Goal: Task Accomplishment & Management: Use online tool/utility

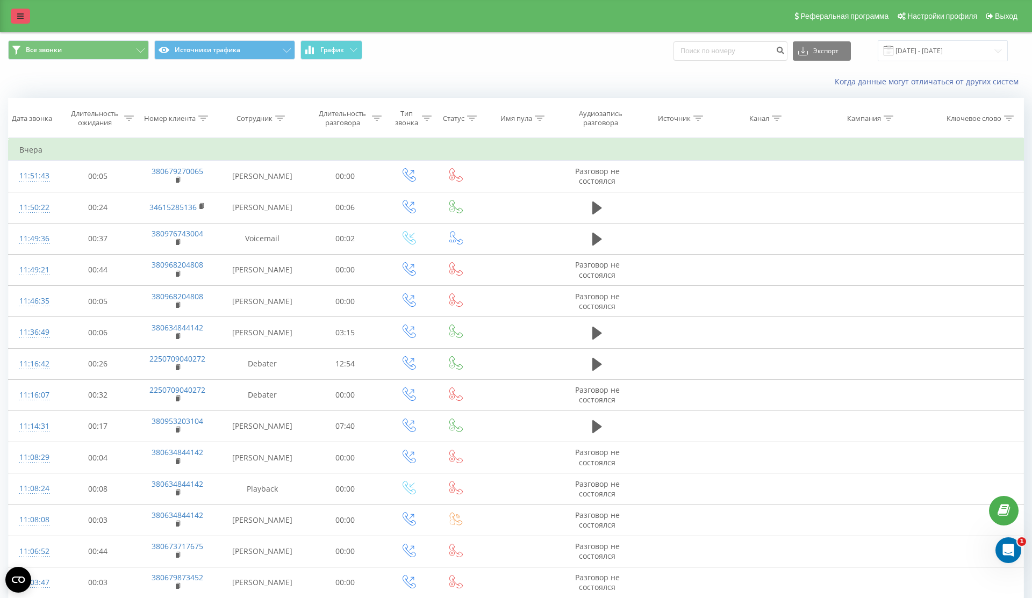
click at [20, 17] on icon at bounding box center [20, 16] width 6 height 8
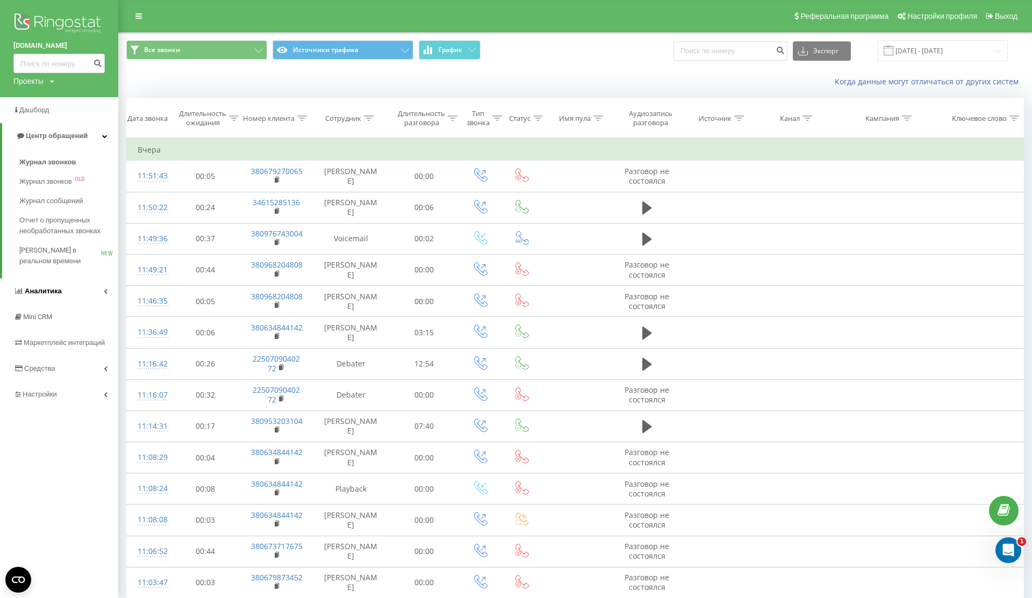
click at [73, 298] on link "Аналитика" at bounding box center [59, 291] width 118 height 26
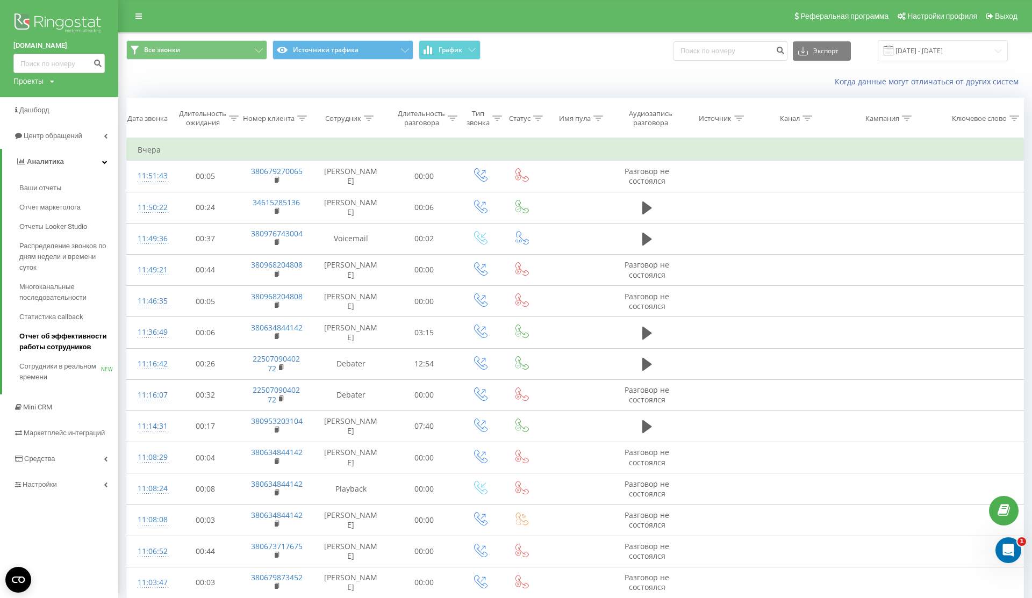
click at [70, 348] on span "Отчет об эффективности работы сотрудников" at bounding box center [66, 341] width 94 height 21
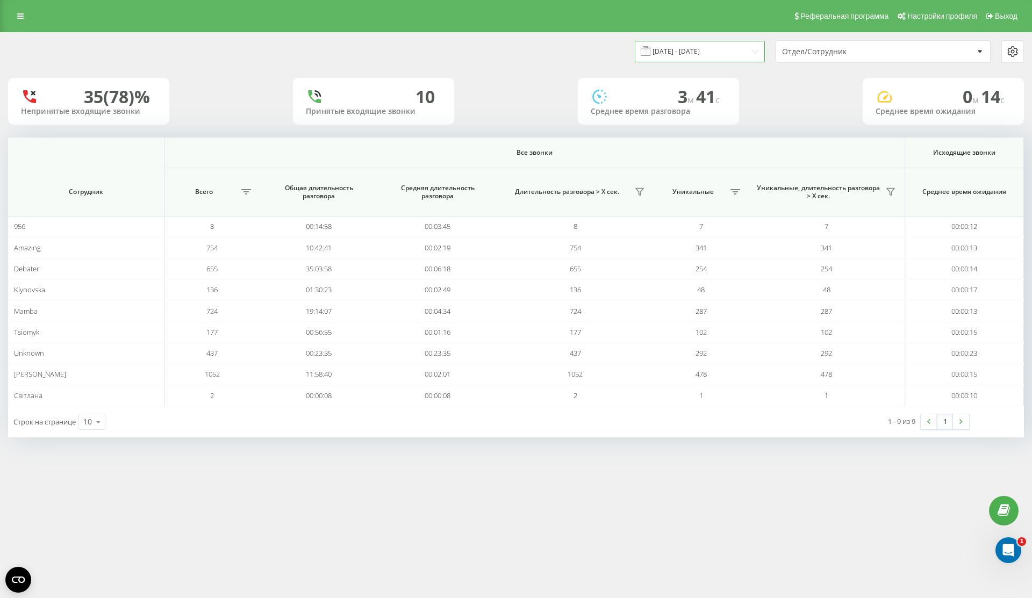
click at [695, 47] on input "[DATE] - [DATE]" at bounding box center [700, 51] width 130 height 21
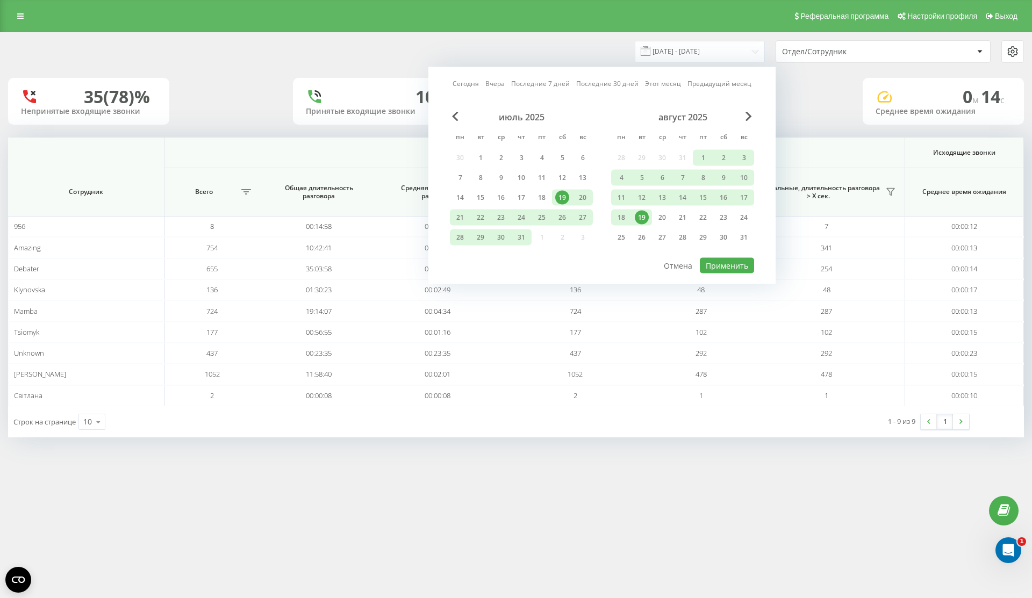
click at [644, 216] on div "19" at bounding box center [642, 218] width 14 height 14
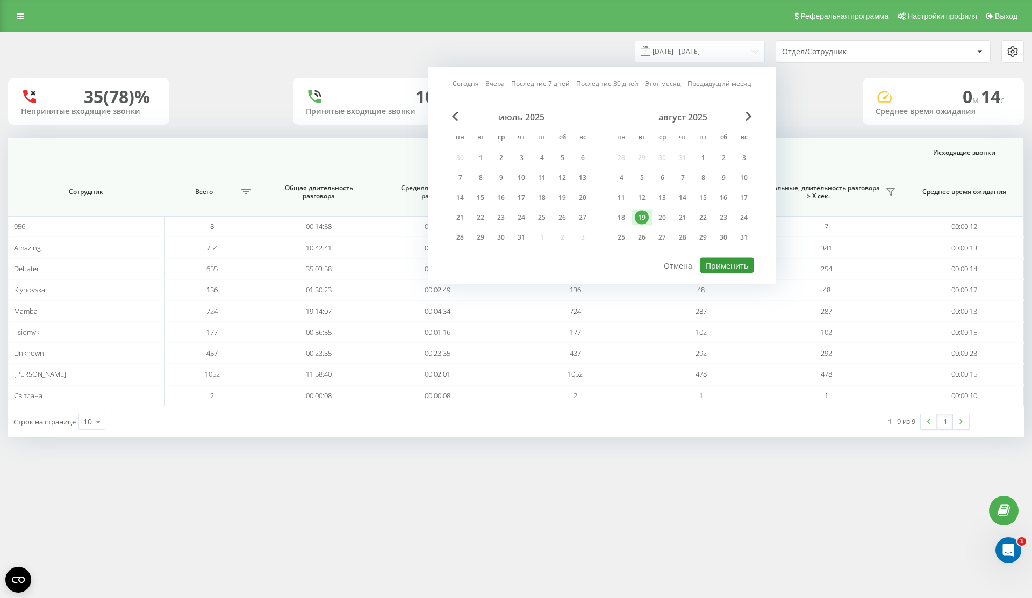
click at [739, 266] on button "Применить" at bounding box center [727, 266] width 54 height 16
type input "[DATE] - [DATE]"
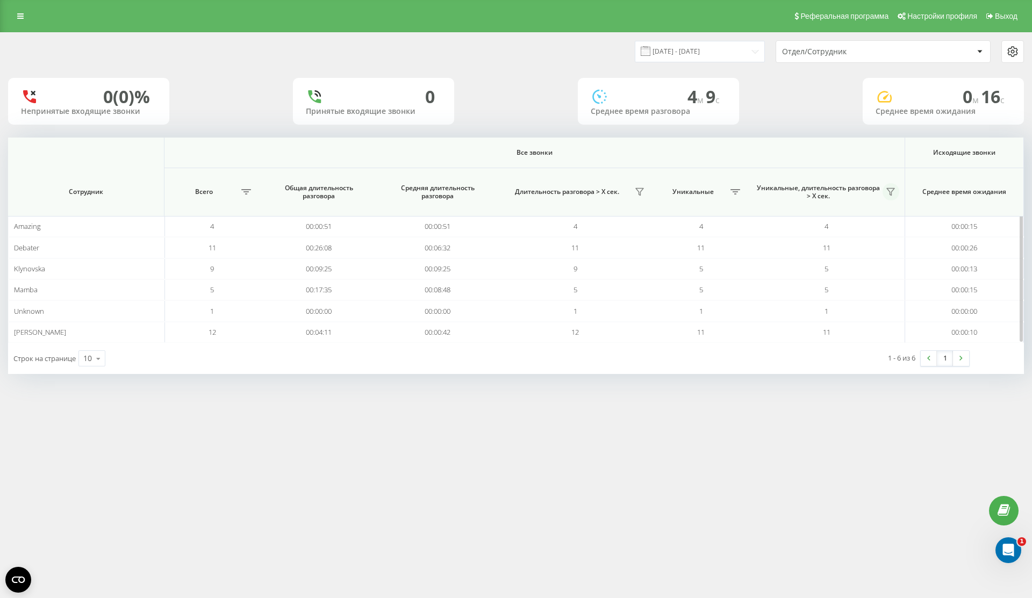
click at [888, 193] on icon at bounding box center [890, 192] width 9 height 9
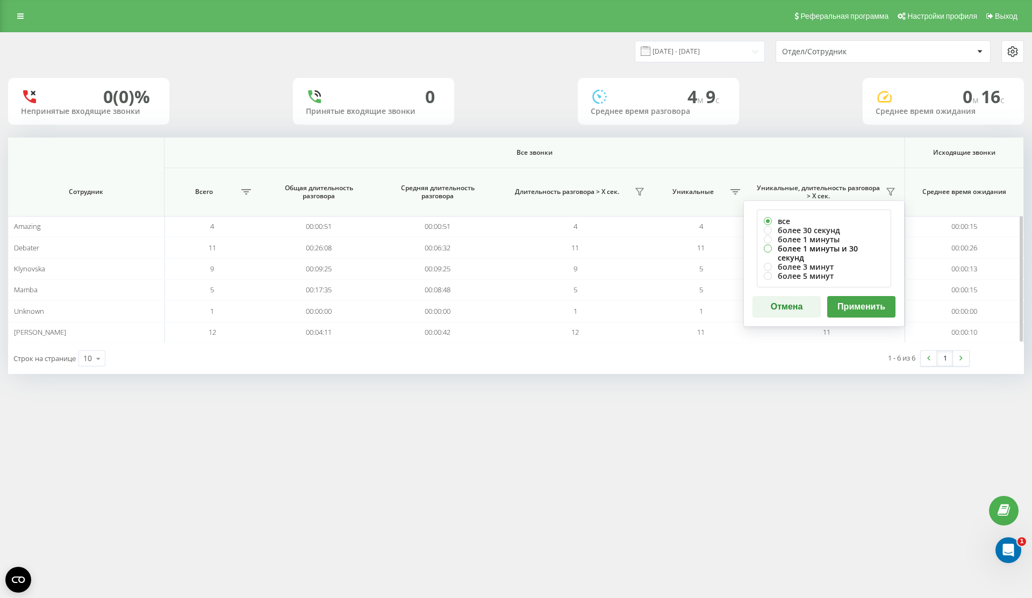
click at [845, 251] on label "более 1 минуты и 30 секунд" at bounding box center [824, 253] width 120 height 18
radio input "true"
click at [855, 296] on button "Применить" at bounding box center [861, 306] width 68 height 21
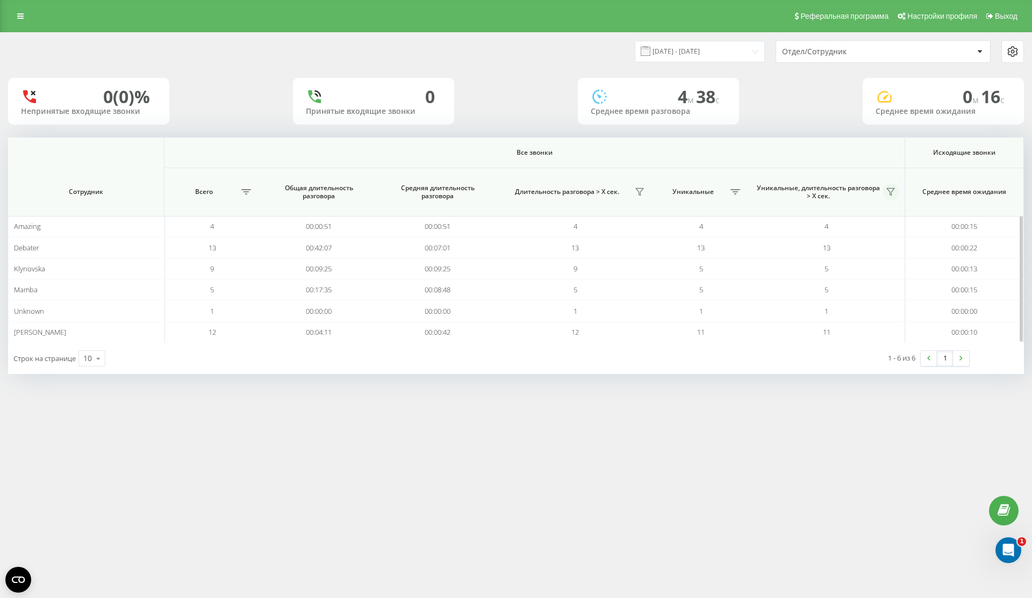
click at [889, 192] on icon at bounding box center [890, 192] width 9 height 9
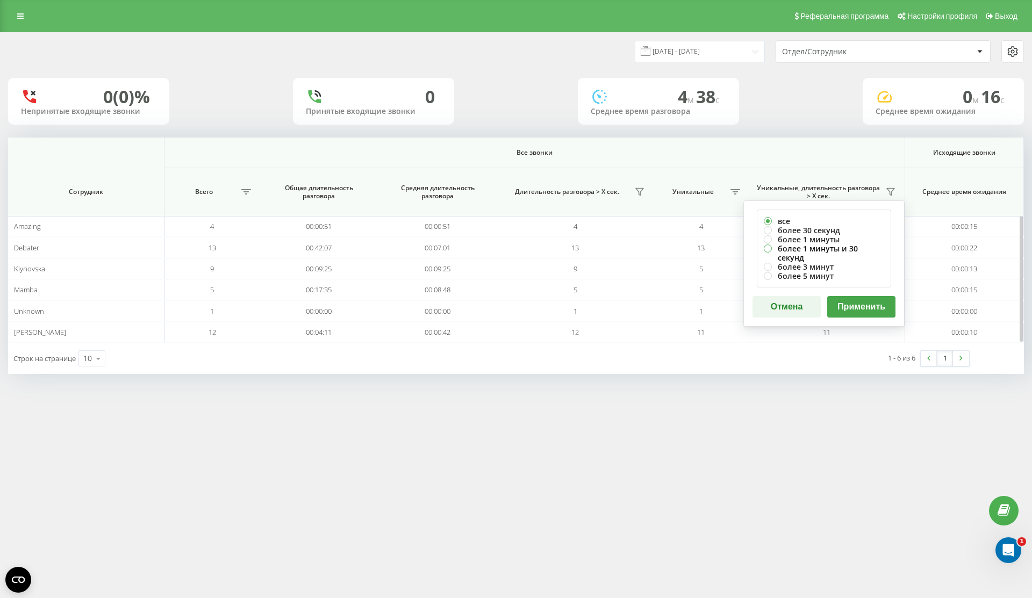
click at [868, 248] on label "более 1 минуты и 30 секунд" at bounding box center [824, 253] width 120 height 18
radio input "true"
click at [869, 296] on button "Применить" at bounding box center [861, 306] width 68 height 21
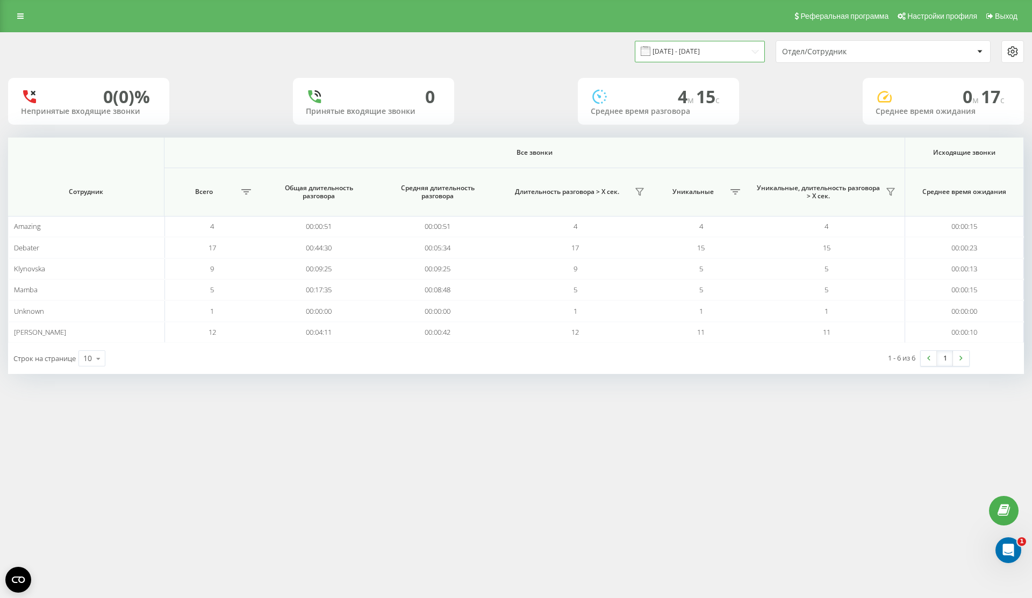
click at [691, 54] on input "19.08.2025 - 19.08.2025" at bounding box center [700, 51] width 130 height 21
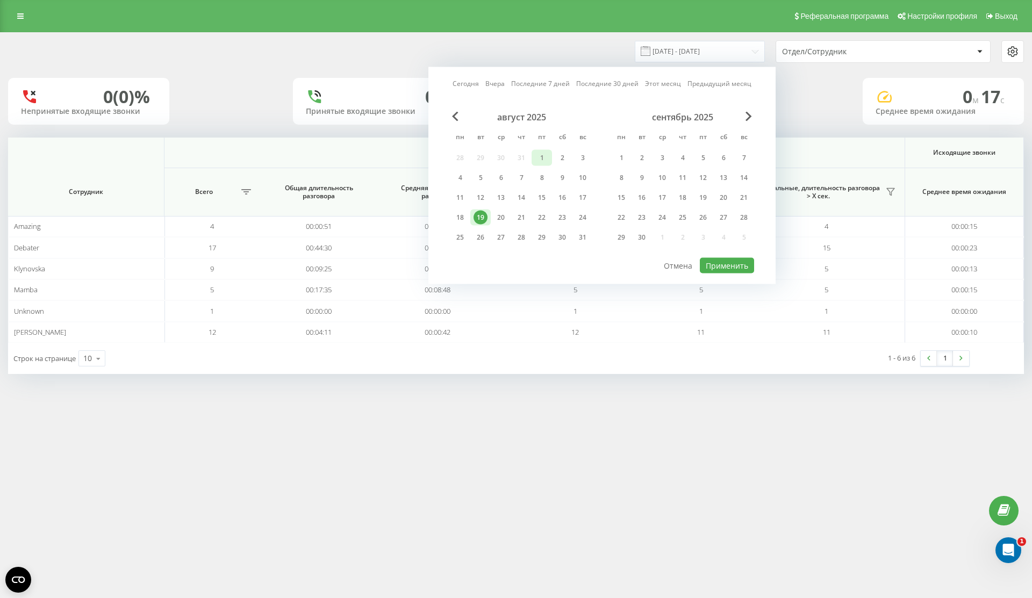
click at [540, 159] on div "1" at bounding box center [542, 158] width 14 height 14
click at [479, 224] on div "19" at bounding box center [480, 218] width 14 height 14
click at [726, 255] on div "август 2025 пн вт ср чт пт сб вс 28 29 30 31 1 2 3 4 5 6 7 8 9 10 11 12 13 14 1…" at bounding box center [602, 184] width 304 height 145
click at [722, 264] on button "Применить" at bounding box center [727, 266] width 54 height 16
type input "01.08.2025 - 19.08.2025"
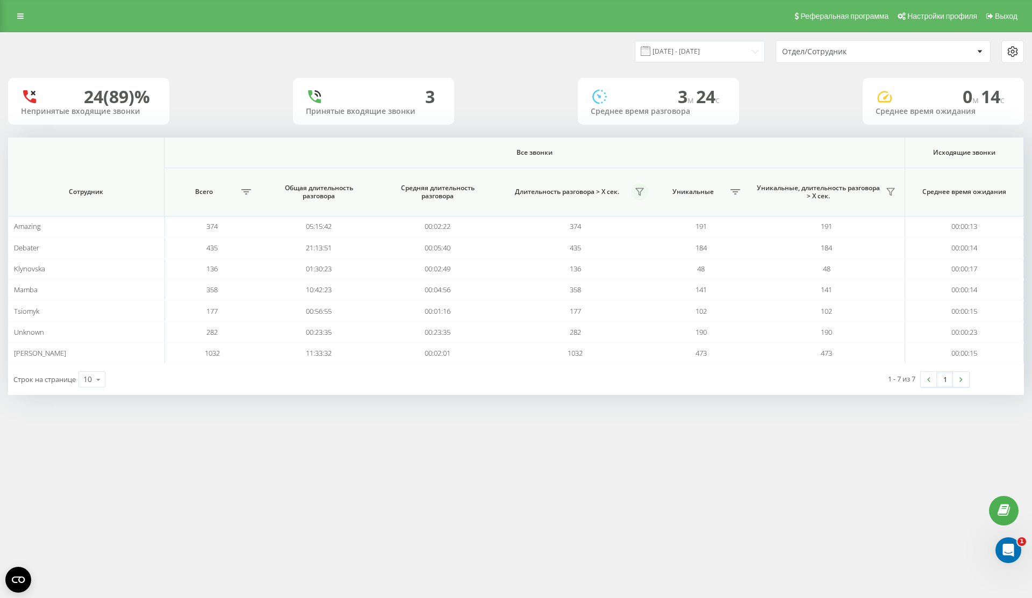
click at [639, 190] on icon at bounding box center [639, 192] width 9 height 9
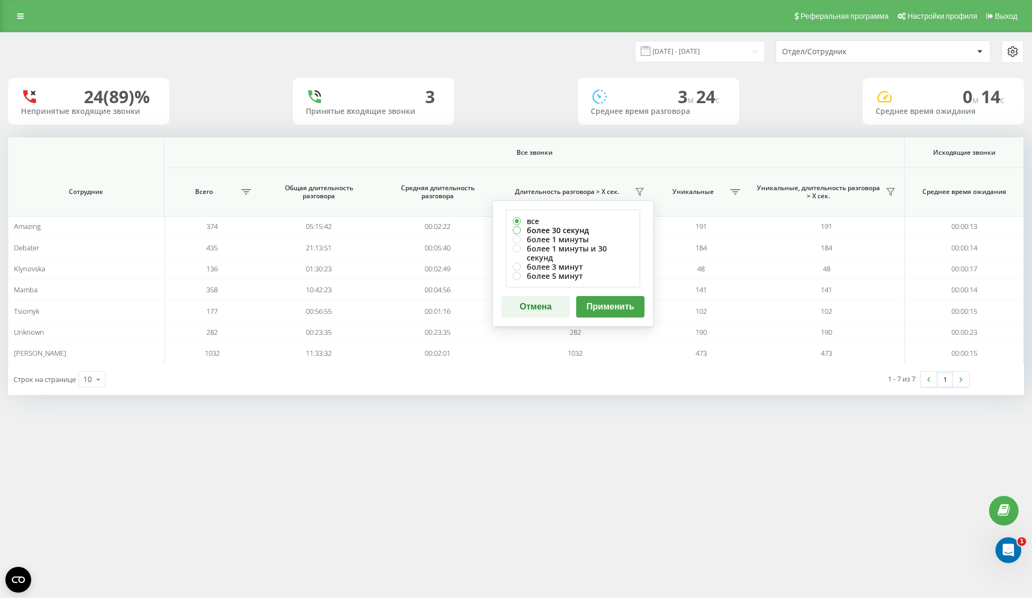
click at [585, 227] on label "более 30 секунд" at bounding box center [573, 230] width 120 height 9
radio input "true"
click at [607, 283] on div "все более 30 секунд более 1 минуты более 1 минуты и 30 секунд более 3 минут бол…" at bounding box center [572, 263] width 161 height 126
click at [605, 301] on button "Применить" at bounding box center [610, 306] width 68 height 21
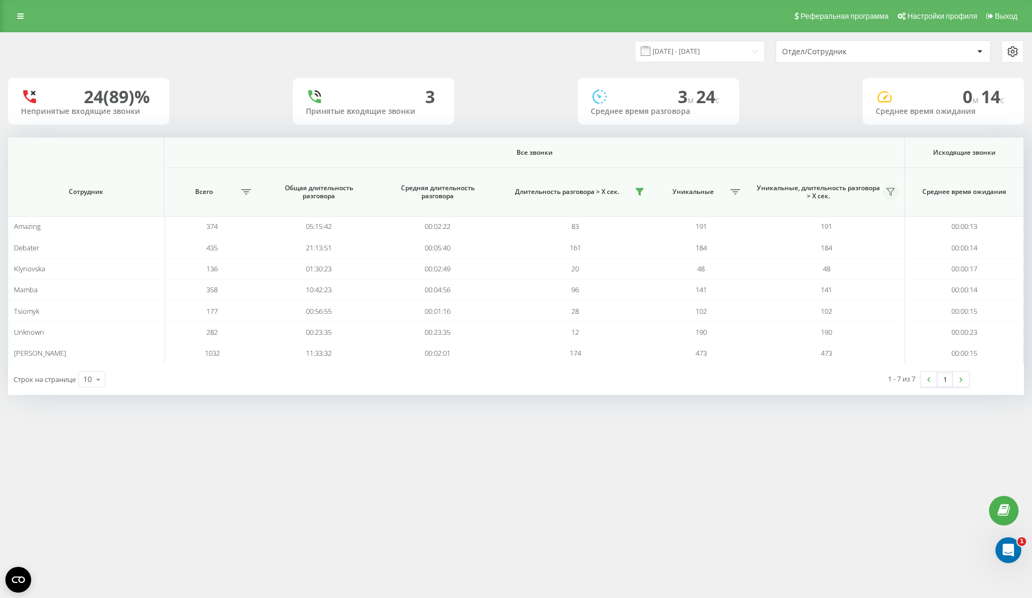
click at [888, 196] on icon at bounding box center [890, 192] width 9 height 9
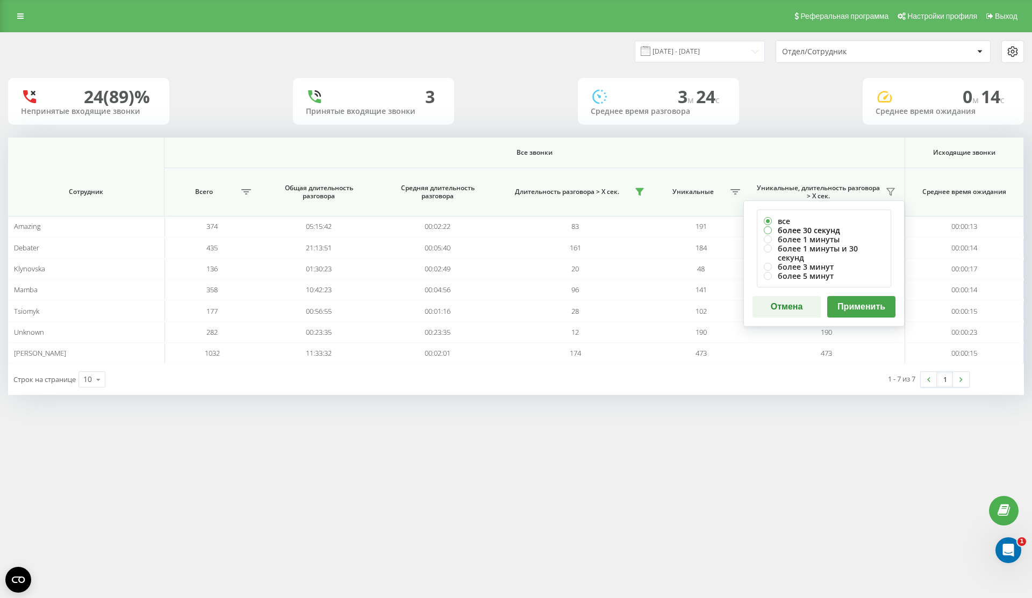
click at [823, 229] on label "более 30 секунд" at bounding box center [824, 230] width 120 height 9
radio input "true"
click at [866, 300] on button "Применить" at bounding box center [861, 306] width 68 height 21
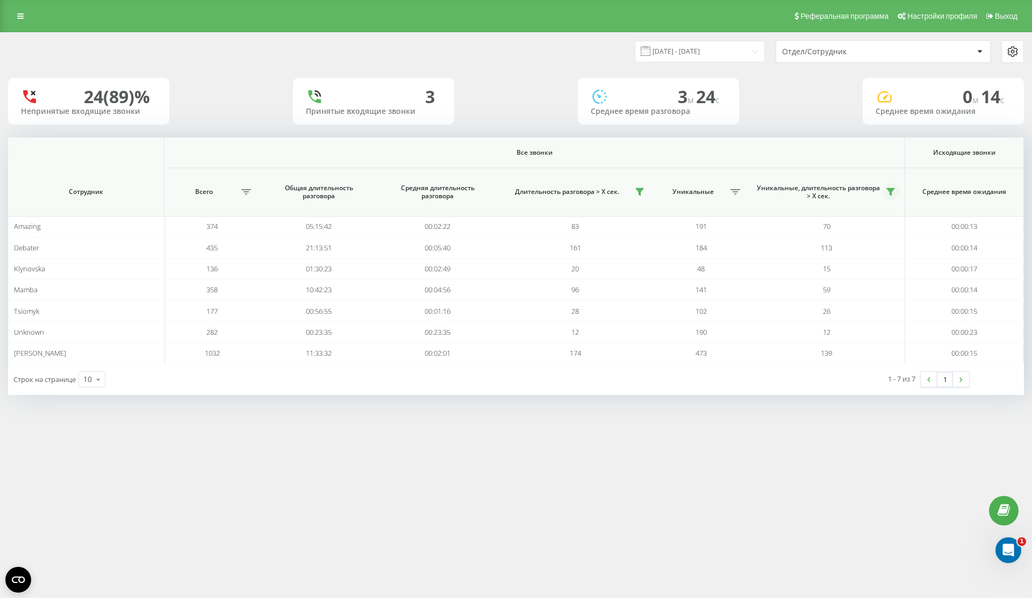
click at [893, 194] on icon at bounding box center [890, 192] width 9 height 9
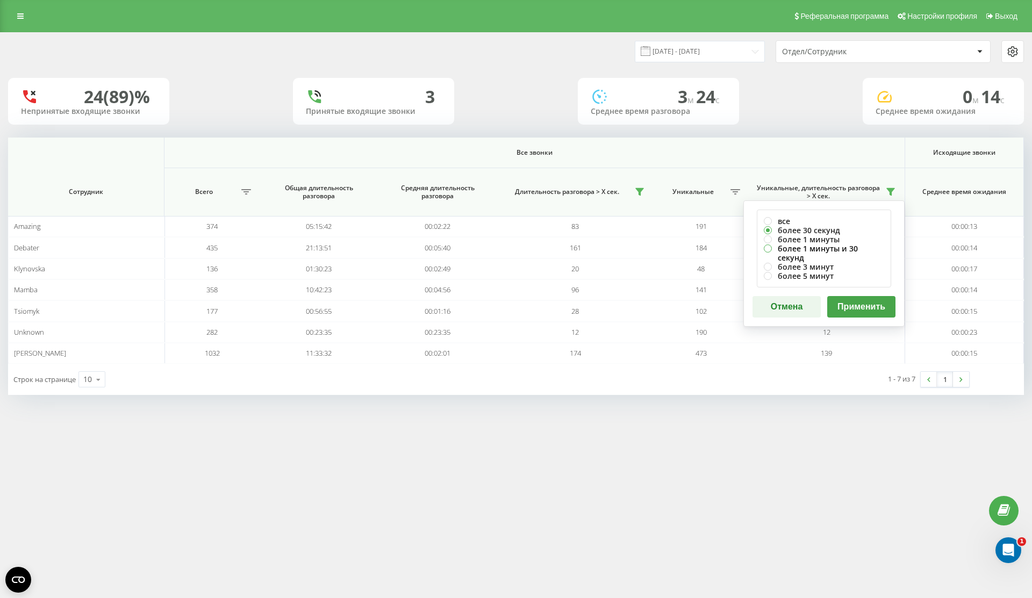
click at [867, 248] on label "более 1 минуты и 30 секунд" at bounding box center [824, 253] width 120 height 18
radio input "true"
click at [636, 193] on icon at bounding box center [639, 192] width 9 height 9
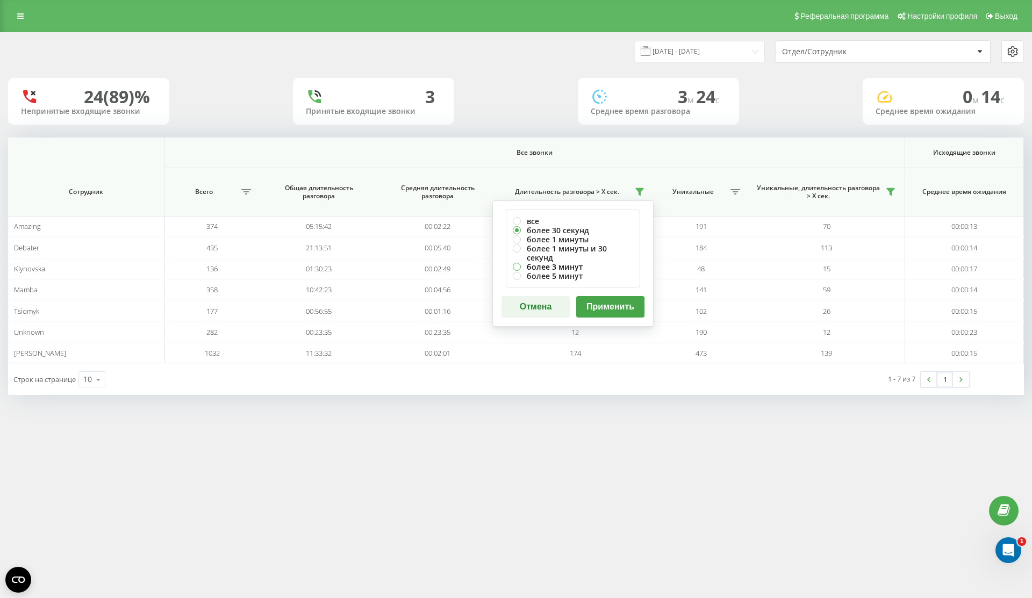
click at [599, 262] on label "более 3 минут" at bounding box center [573, 266] width 120 height 9
radio input "true"
click at [605, 247] on label "более 1 минуты и 30 секунд" at bounding box center [573, 253] width 120 height 18
radio input "true"
click at [610, 296] on div "Отмена Применить" at bounding box center [572, 306] width 143 height 21
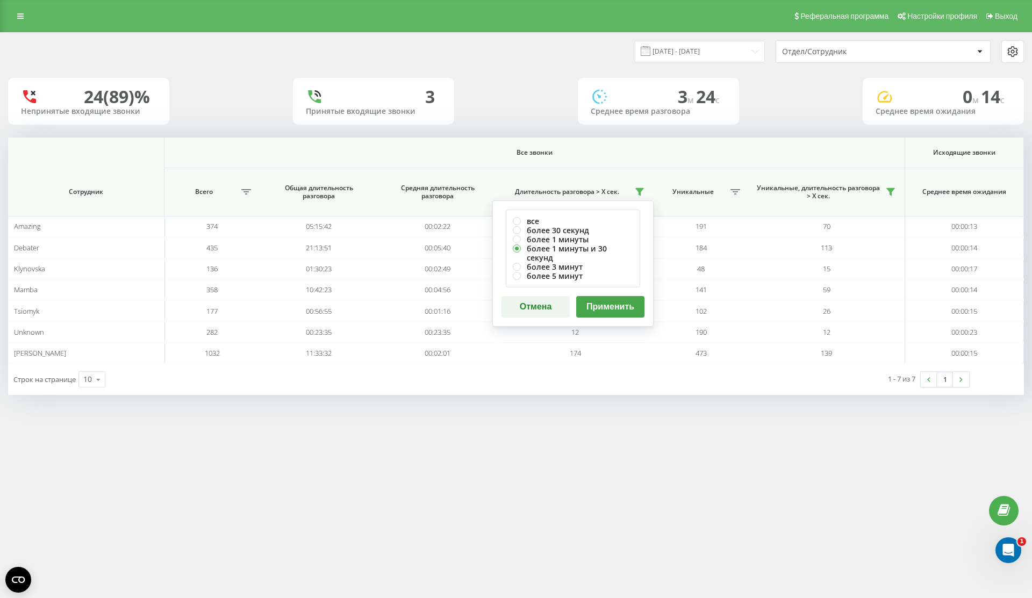
click at [606, 297] on button "Применить" at bounding box center [610, 306] width 68 height 21
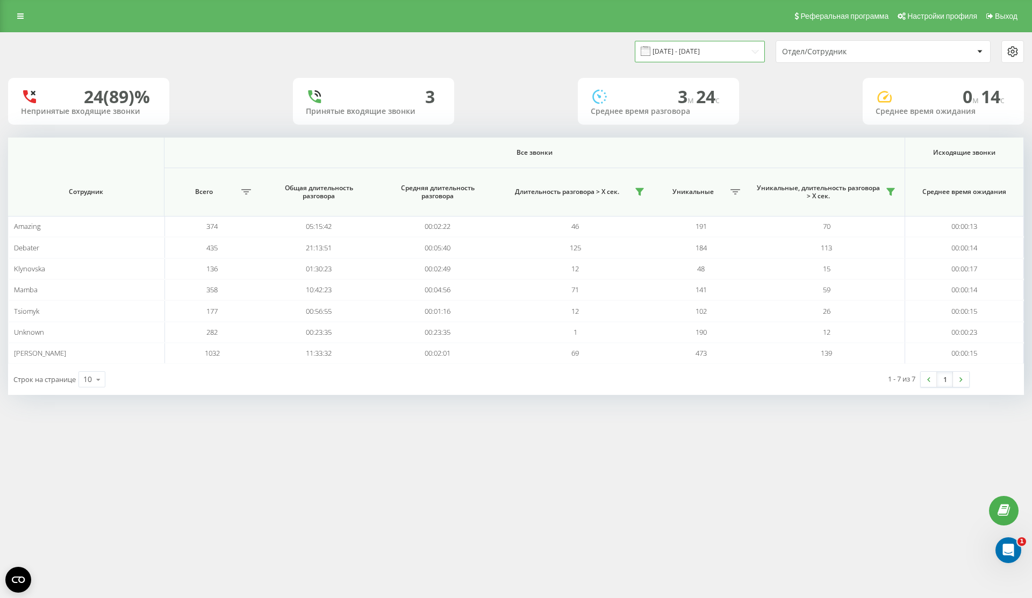
click at [696, 56] on input "01.08.2025 - 19.08.2025" at bounding box center [700, 51] width 130 height 21
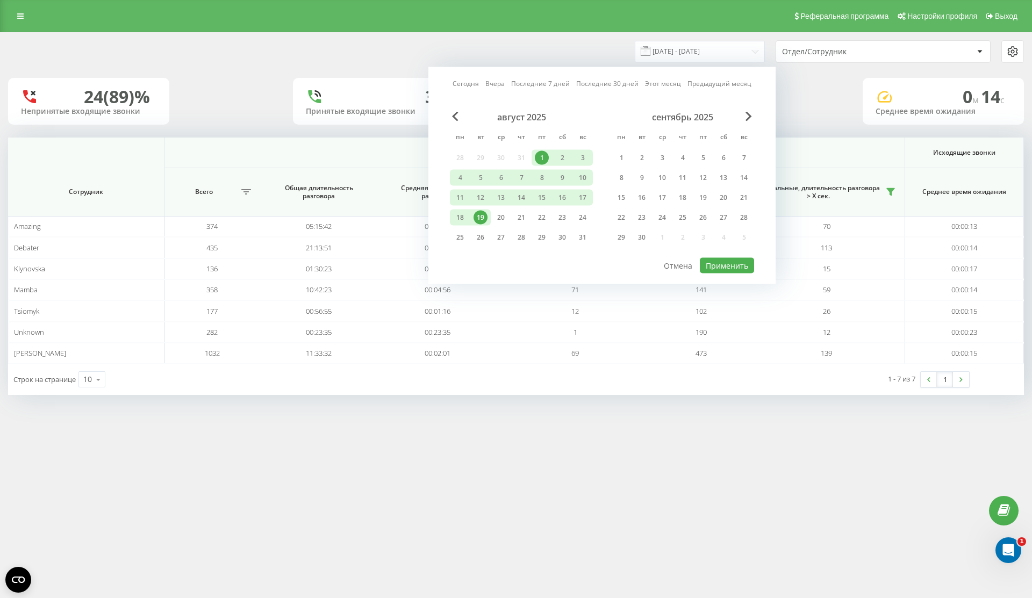
click at [480, 215] on div "19" at bounding box center [480, 218] width 14 height 14
click at [725, 265] on button "Применить" at bounding box center [727, 266] width 54 height 16
type input "[DATE] - [DATE]"
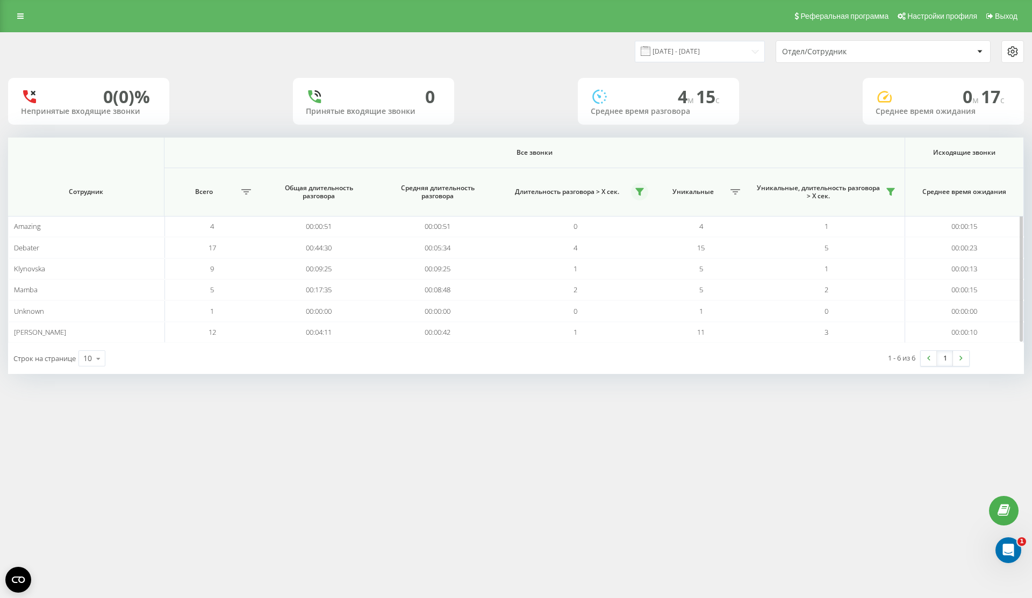
click at [644, 188] on button at bounding box center [639, 191] width 17 height 17
click at [891, 192] on icon at bounding box center [891, 192] width 8 height 7
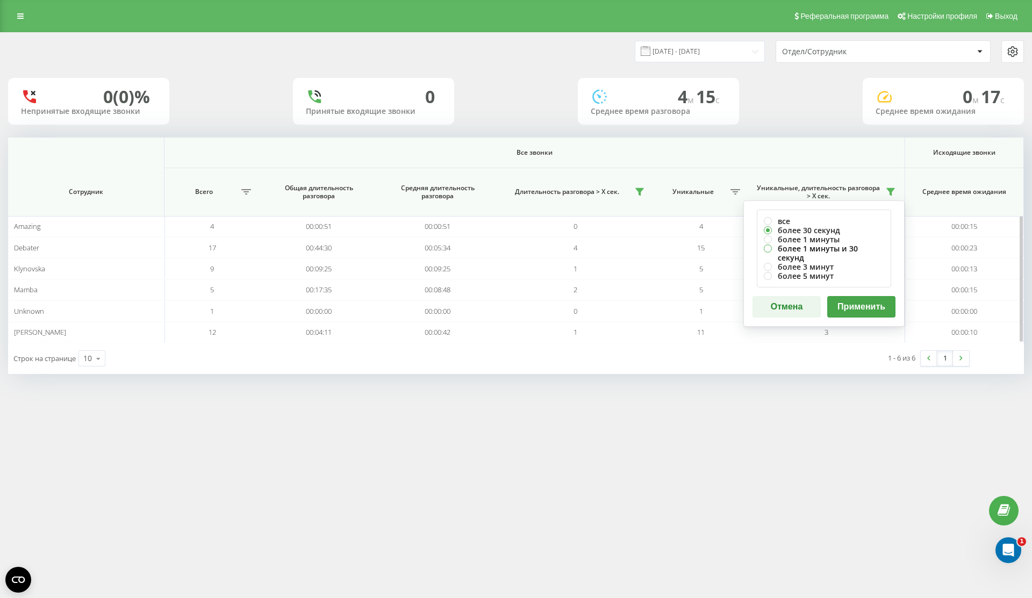
click at [846, 247] on label "более 1 минуты и 30 секунд" at bounding box center [824, 253] width 120 height 18
radio input "true"
click at [858, 296] on button "Применить" at bounding box center [861, 306] width 68 height 21
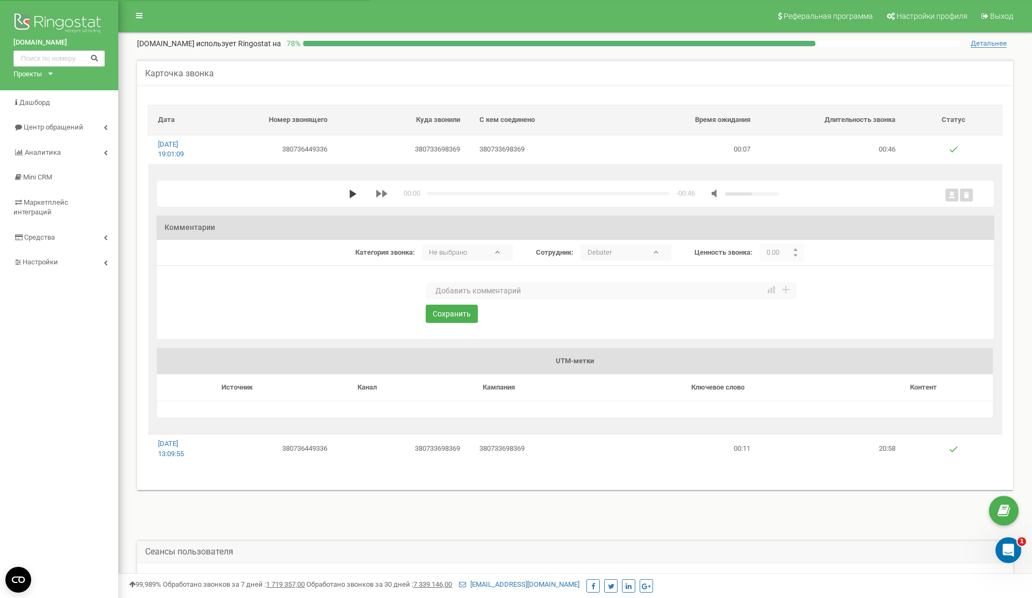
click at [350, 192] on polygon "media player" at bounding box center [353, 194] width 7 height 9
click at [495, 193] on div "media player" at bounding box center [548, 193] width 242 height 3
click at [349, 193] on icon "media player" at bounding box center [353, 194] width 9 height 9
